Goal: Transaction & Acquisition: Book appointment/travel/reservation

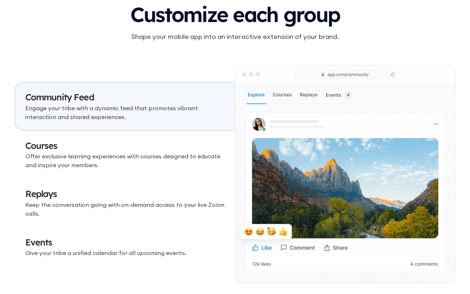
scroll to position [2163, 0]
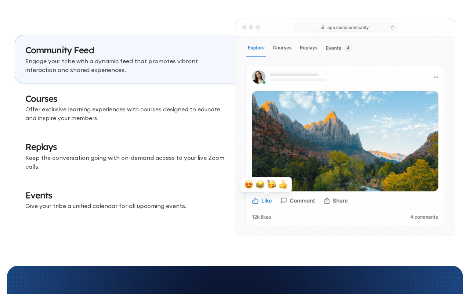
click at [176, 110] on p "Offer exclusive learning experiences with courses designed to educate and inspi…" at bounding box center [124, 114] width 199 height 18
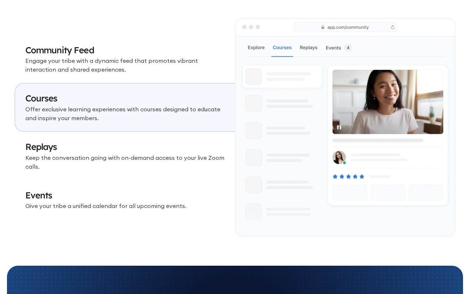
click at [159, 146] on h3 "Replays" at bounding box center [124, 147] width 199 height 12
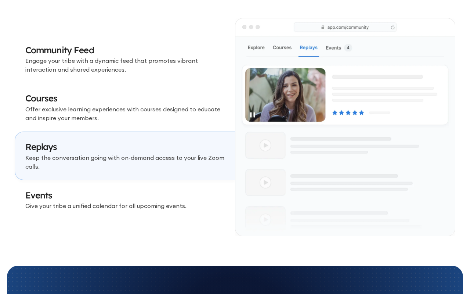
click at [158, 174] on link "Replays Keep the conversation going with on-demand access to your live Zoom cal…" at bounding box center [125, 155] width 220 height 48
click at [158, 180] on link "Events Give your tribe a unified calendar for all upcoming events." at bounding box center [125, 200] width 220 height 40
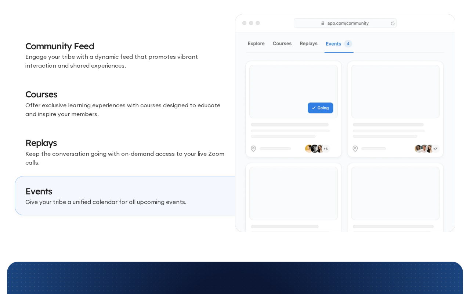
scroll to position [2167, 0]
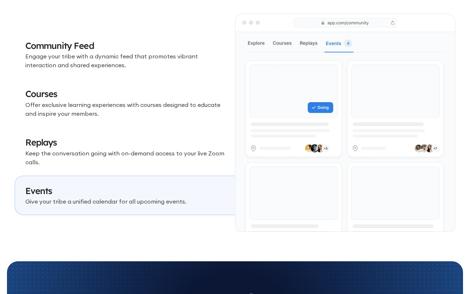
click at [162, 155] on p "Keep the conversation going with on-demand access to your live Zoom calls." at bounding box center [124, 158] width 199 height 18
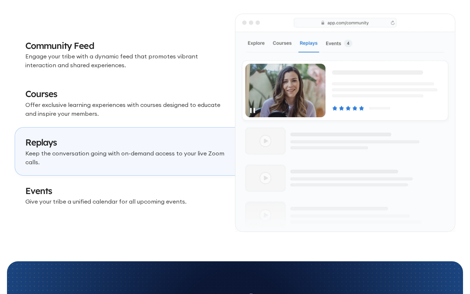
click at [162, 185] on h3 "Events" at bounding box center [124, 191] width 199 height 12
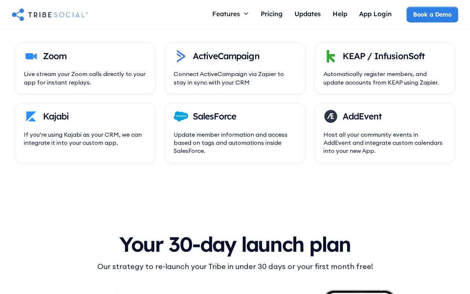
scroll to position [2625, 0]
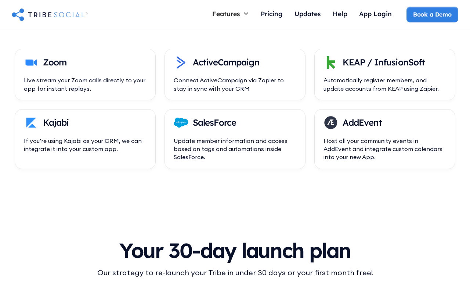
click at [350, 138] on div "Host all your community events in AddEvent and integrate custom calendars into …" at bounding box center [384, 148] width 123 height 25
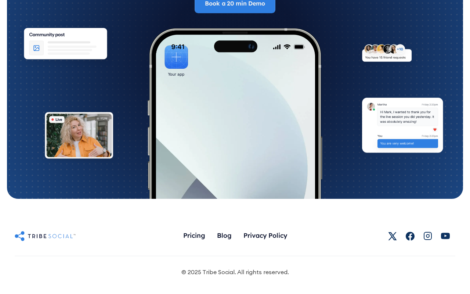
scroll to position [4069, 0]
click at [193, 240] on div "Pricing" at bounding box center [194, 236] width 22 height 16
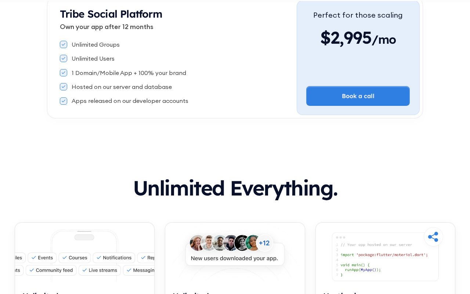
scroll to position [120, 0]
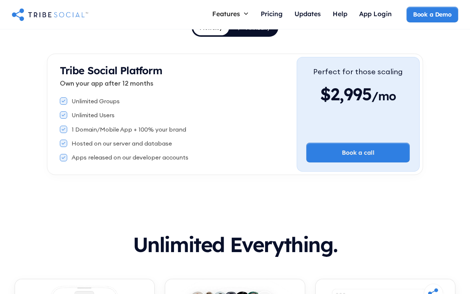
click at [60, 100] on div at bounding box center [63, 100] width 7 height 7
click at [62, 100] on icon at bounding box center [64, 100] width 4 height 3
click at [63, 121] on div "Unlimited Groups Unlimited Users 1 Domain/Mobile App + 100% your brand Hosted o…" at bounding box center [178, 129] width 237 height 70
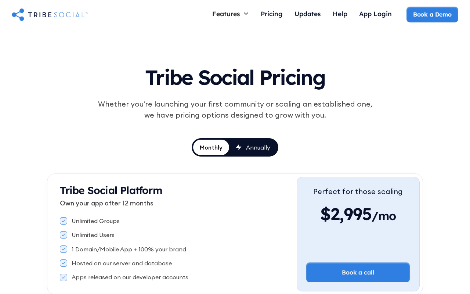
scroll to position [0, 0]
click at [78, 13] on img "home" at bounding box center [50, 14] width 76 height 15
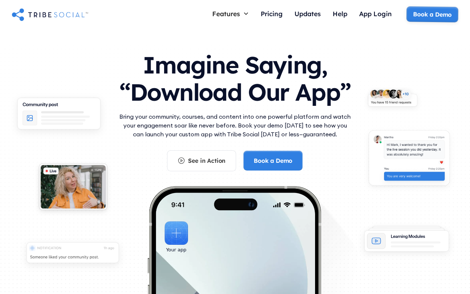
click at [429, 20] on link "Book a Demo" at bounding box center [432, 14] width 52 height 16
